Goal: Information Seeking & Learning: Learn about a topic

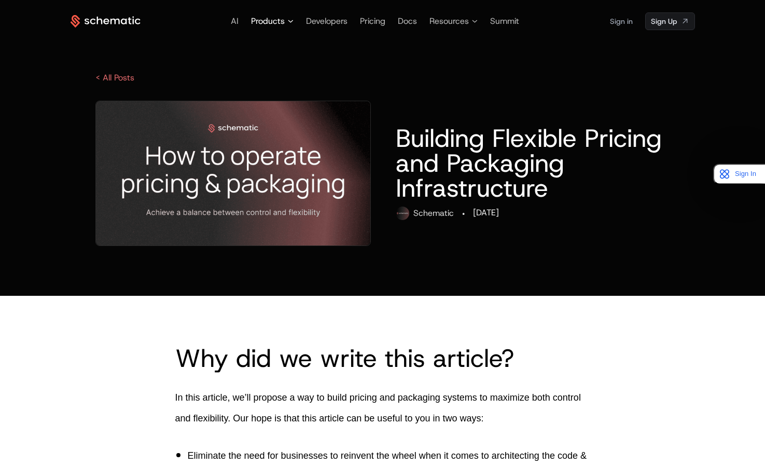
click at [266, 23] on span "Products" at bounding box center [268, 21] width 34 height 12
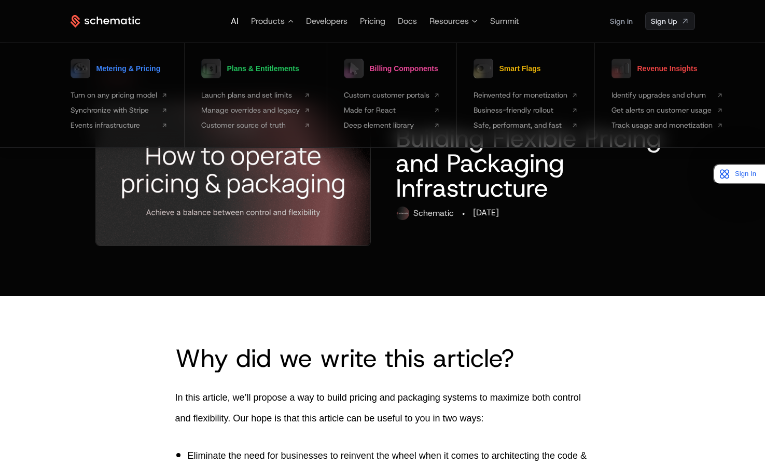
click at [237, 20] on span "AI" at bounding box center [235, 21] width 8 height 11
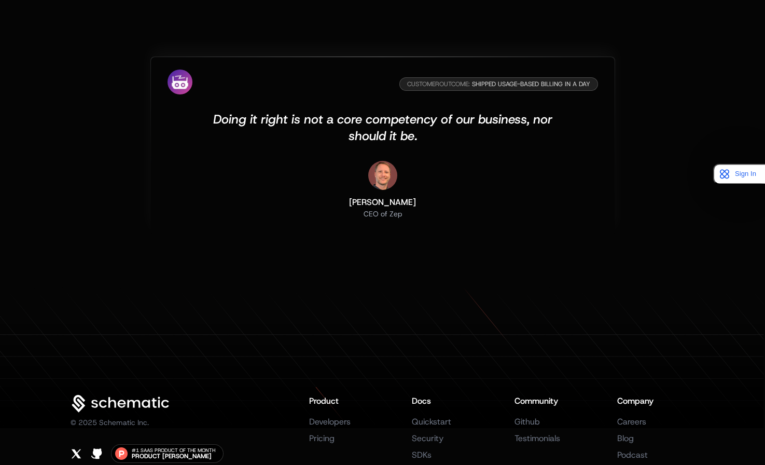
scroll to position [3264, 0]
click at [392, 216] on div "CEO of Zep" at bounding box center [382, 214] width 67 height 10
copy div "Zep"
click at [378, 204] on div "[PERSON_NAME]" at bounding box center [382, 202] width 67 height 12
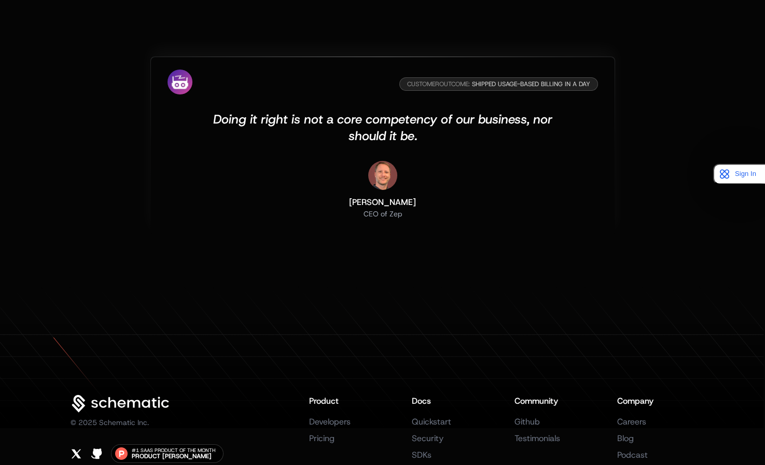
click at [378, 204] on div "[PERSON_NAME]" at bounding box center [382, 202] width 67 height 12
copy div "[PERSON_NAME]"
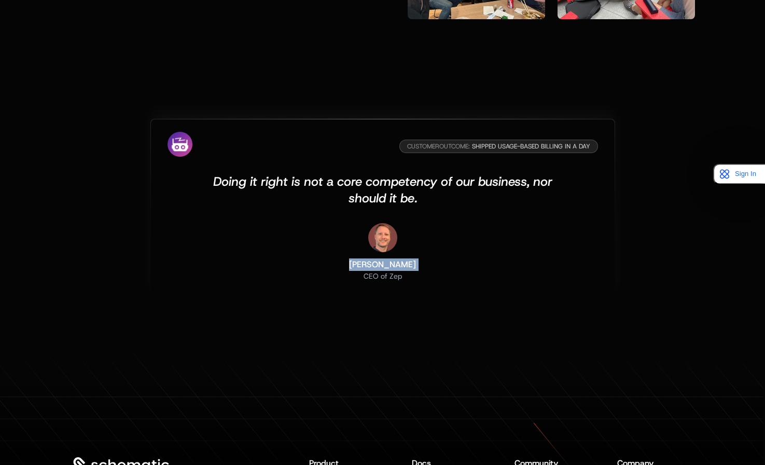
scroll to position [3313, 0]
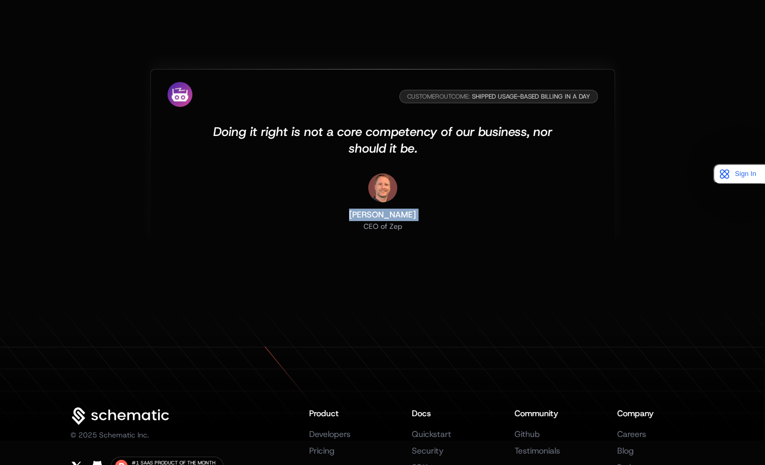
copy div "[PERSON_NAME]"
